Goal: Information Seeking & Learning: Learn about a topic

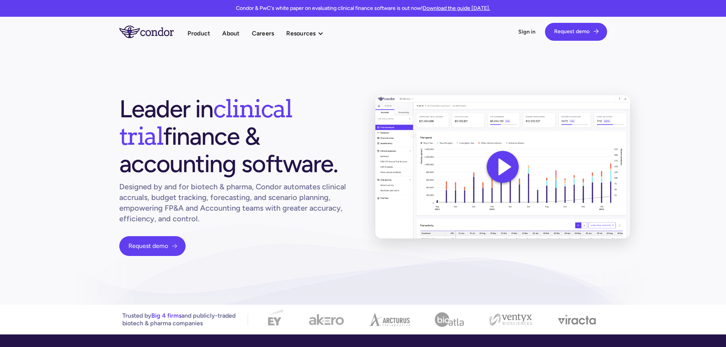
click at [246, 255] on div "Leader in clinical trial finance & accounting software. Designed by and for bio…" at bounding box center [235, 175] width 232 height 161
click at [230, 32] on link "About" at bounding box center [230, 33] width 17 height 10
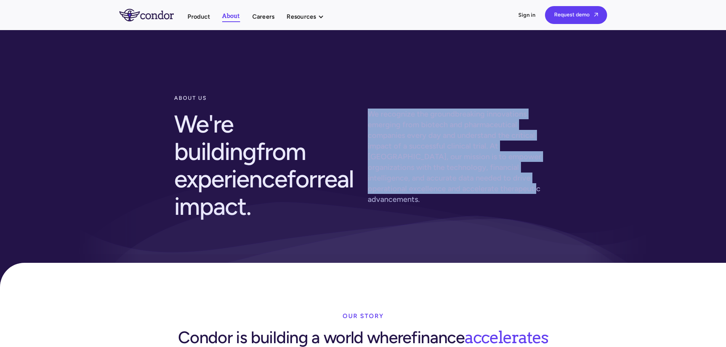
drag, startPoint x: 386, startPoint y: 114, endPoint x: 490, endPoint y: 185, distance: 125.8
click at [488, 185] on p "We recognize the groundbreaking innovations emerging from biotech and pharmaceu…" at bounding box center [460, 157] width 185 height 96
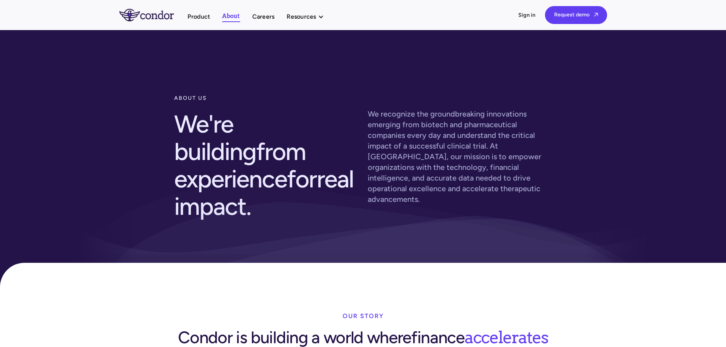
click at [513, 181] on p "We recognize the groundbreaking innovations emerging from biotech and pharmaceu…" at bounding box center [460, 157] width 185 height 96
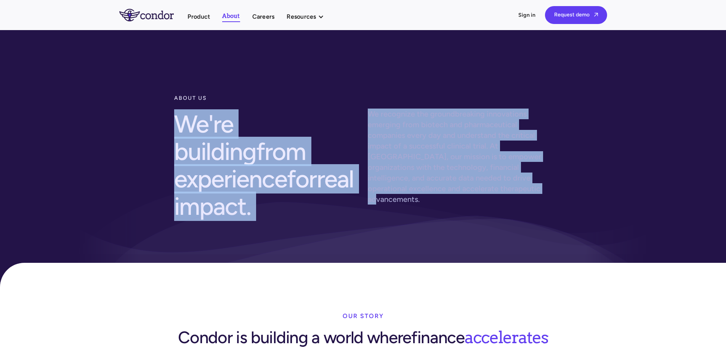
drag, startPoint x: 511, startPoint y: 188, endPoint x: 363, endPoint y: 102, distance: 170.8
click at [363, 102] on div "about us We're building from experience for real impact. We recognize the groun…" at bounding box center [363, 158] width 378 height 134
click at [475, 149] on p "We recognize the groundbreaking innovations emerging from biotech and pharmaceu…" at bounding box center [460, 157] width 185 height 96
click at [379, 119] on p "We recognize the groundbreaking innovations emerging from biotech and pharmaceu…" at bounding box center [460, 157] width 185 height 96
click at [472, 162] on p "We recognize the groundbreaking innovations emerging from biotech and pharmaceu…" at bounding box center [460, 157] width 185 height 96
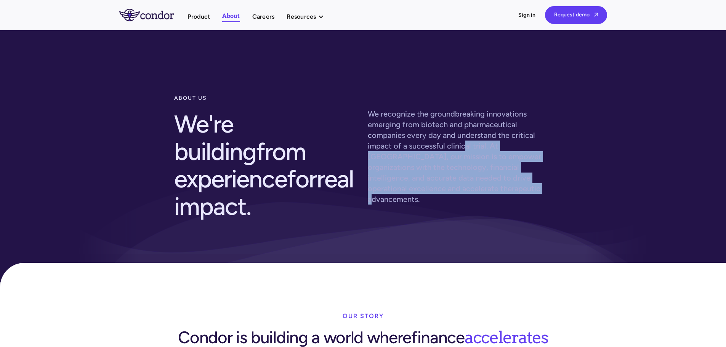
drag, startPoint x: 498, startPoint y: 179, endPoint x: 450, endPoint y: 125, distance: 72.1
click at [450, 125] on p "We recognize the groundbreaking innovations emerging from biotech and pharmaceu…" at bounding box center [460, 157] width 185 height 96
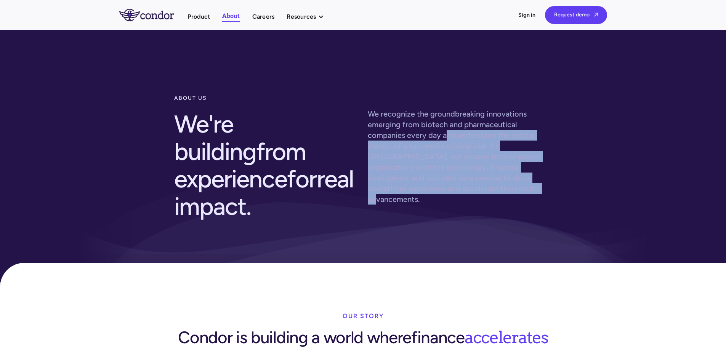
drag, startPoint x: 503, startPoint y: 192, endPoint x: 514, endPoint y: 196, distance: 12.1
click at [514, 196] on div "about us We're building from experience for real impact. We recognize the groun…" at bounding box center [363, 158] width 378 height 134
drag, startPoint x: 514, startPoint y: 181, endPoint x: 511, endPoint y: 182, distance: 4.1
click at [514, 181] on p "We recognize the groundbreaking innovations emerging from biotech and pharmaceu…" at bounding box center [460, 157] width 185 height 96
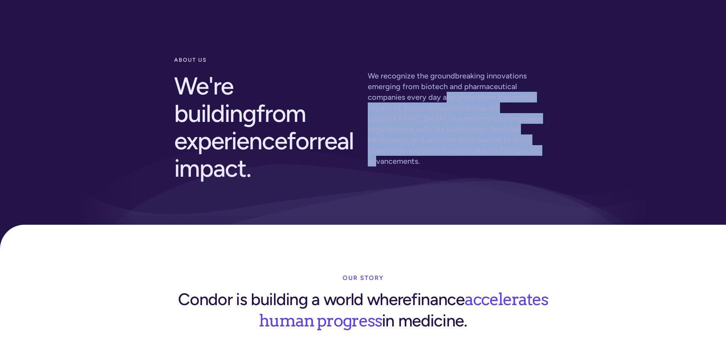
click at [469, 171] on div "about us We're building from experience for real impact. We recognize the groun…" at bounding box center [363, 124] width 726 height 264
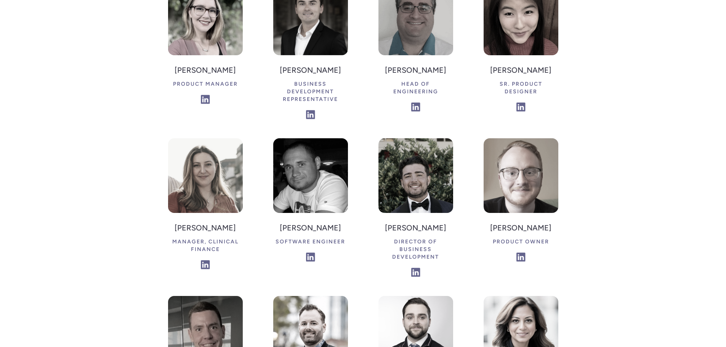
scroll to position [1449, 0]
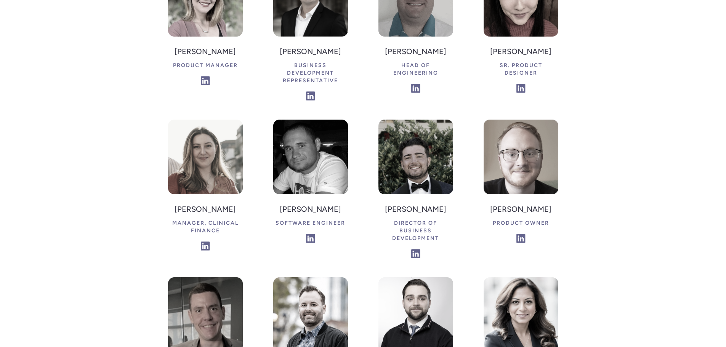
drag, startPoint x: 299, startPoint y: 161, endPoint x: 347, endPoint y: 169, distance: 47.8
click at [347, 169] on div "Jennifer Kyle CEO, Founder Ana Sofía Diaz Colodrero Financial Analyst Audrey Mc…" at bounding box center [363, 264] width 390 height 931
click at [353, 172] on div "Jennifer Kyle CEO, Founder Ana Sofía Diaz Colodrero Financial Analyst Audrey Mc…" at bounding box center [363, 264] width 390 height 931
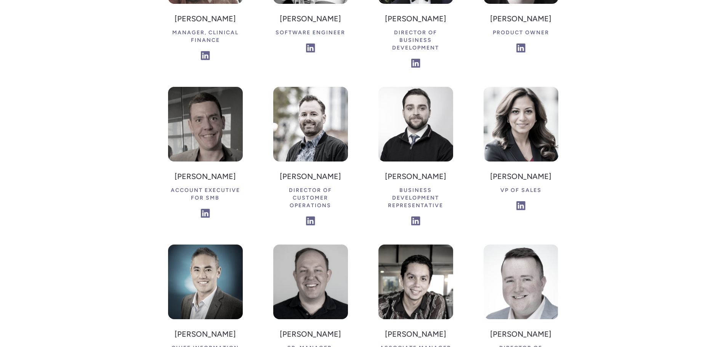
scroll to position [1525, 0]
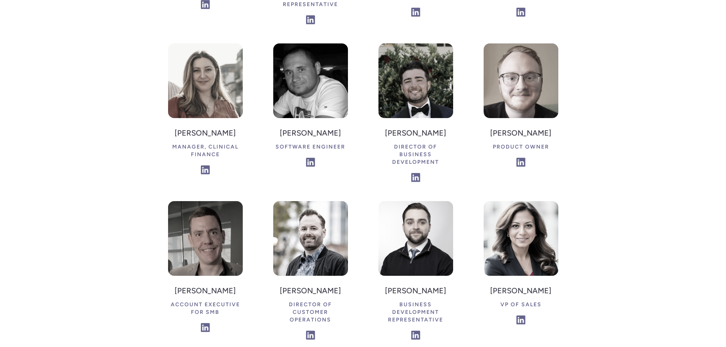
drag, startPoint x: 316, startPoint y: 90, endPoint x: 288, endPoint y: 93, distance: 28.3
click at [288, 126] on h4 "Evgeniy Demidchenko" at bounding box center [311, 133] width 70 height 14
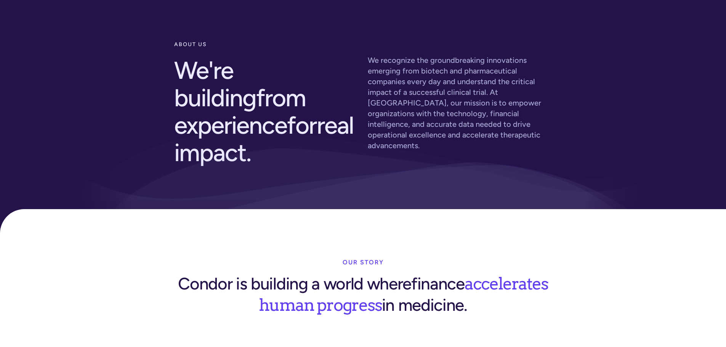
scroll to position [0, 0]
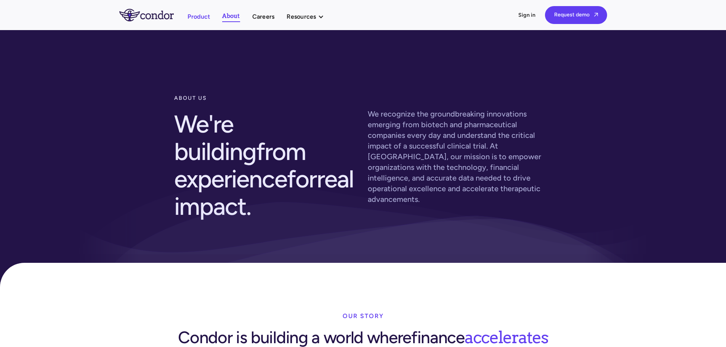
click at [196, 13] on link "Product" at bounding box center [199, 16] width 23 height 10
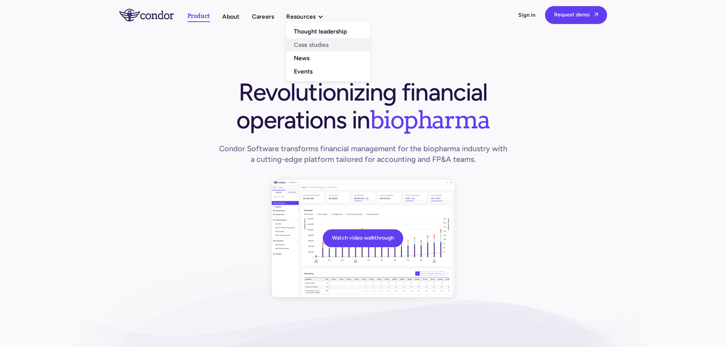
click at [305, 48] on link "Case studies" at bounding box center [328, 44] width 84 height 13
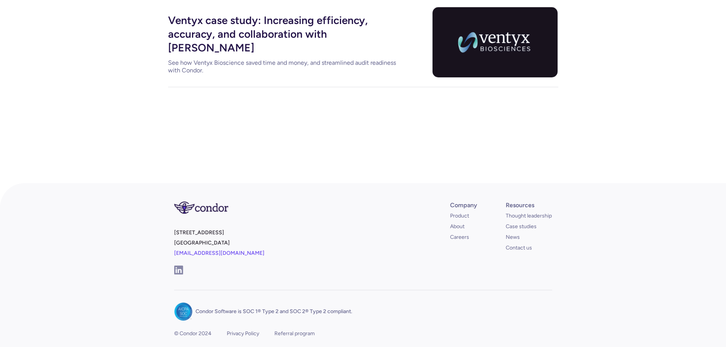
scroll to position [286, 0]
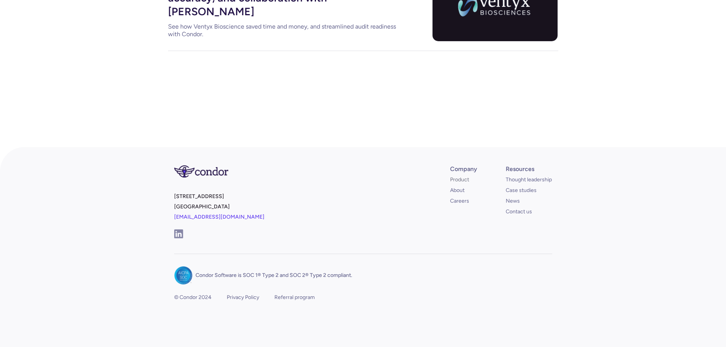
click at [459, 179] on link "Product" at bounding box center [459, 180] width 19 height 8
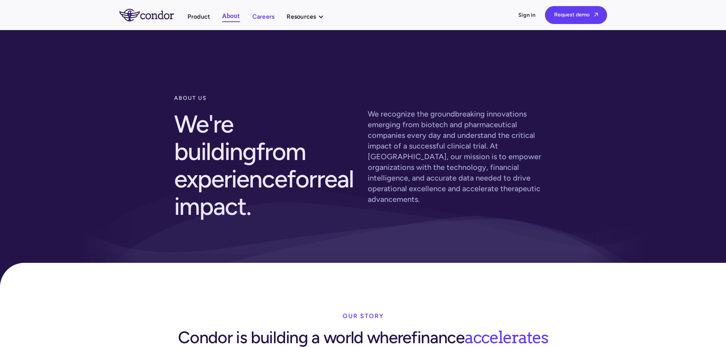
click at [268, 17] on link "Careers" at bounding box center [263, 16] width 22 height 10
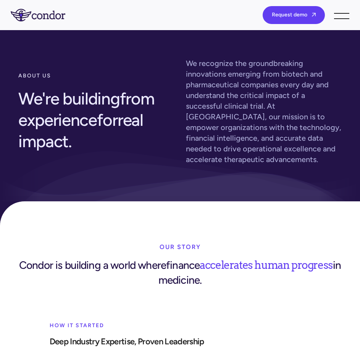
click at [40, 17] on img "home" at bounding box center [38, 15] width 55 height 12
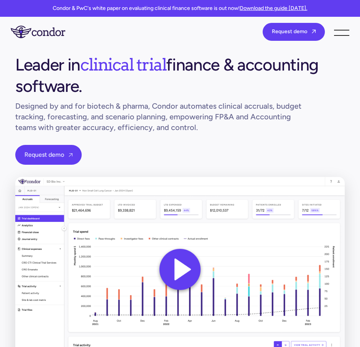
click at [197, 136] on div "Leader in clinical trial finance & accounting software. Designed by and for bio…" at bounding box center [179, 115] width 329 height 123
click at [204, 137] on div "Leader in clinical trial finance & accounting software. Designed by and for bio…" at bounding box center [179, 115] width 329 height 123
click at [212, 133] on div "Leader in clinical trial finance & accounting software. Designed by and for bio…" at bounding box center [179, 115] width 329 height 123
